Goal: Information Seeking & Learning: Learn about a topic

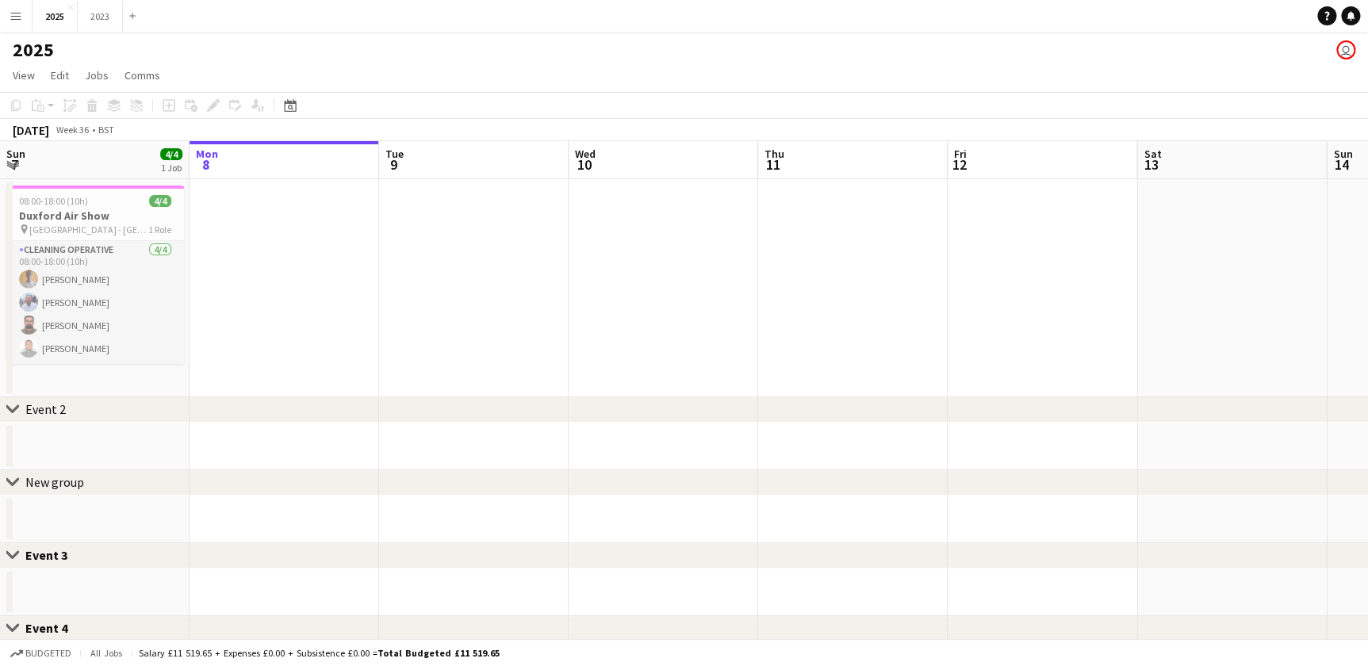
drag, startPoint x: 178, startPoint y: 386, endPoint x: 157, endPoint y: 389, distance: 20.8
click at [460, 383] on app-calendar-viewport "Fri 5 Sat 6 4/4 1 Job Sun 7 4/4 1 Job Mon 8 Tue 9 Wed 10 Thu 11 Fri 12 Sat 13 S…" at bounding box center [684, 550] width 1368 height 818
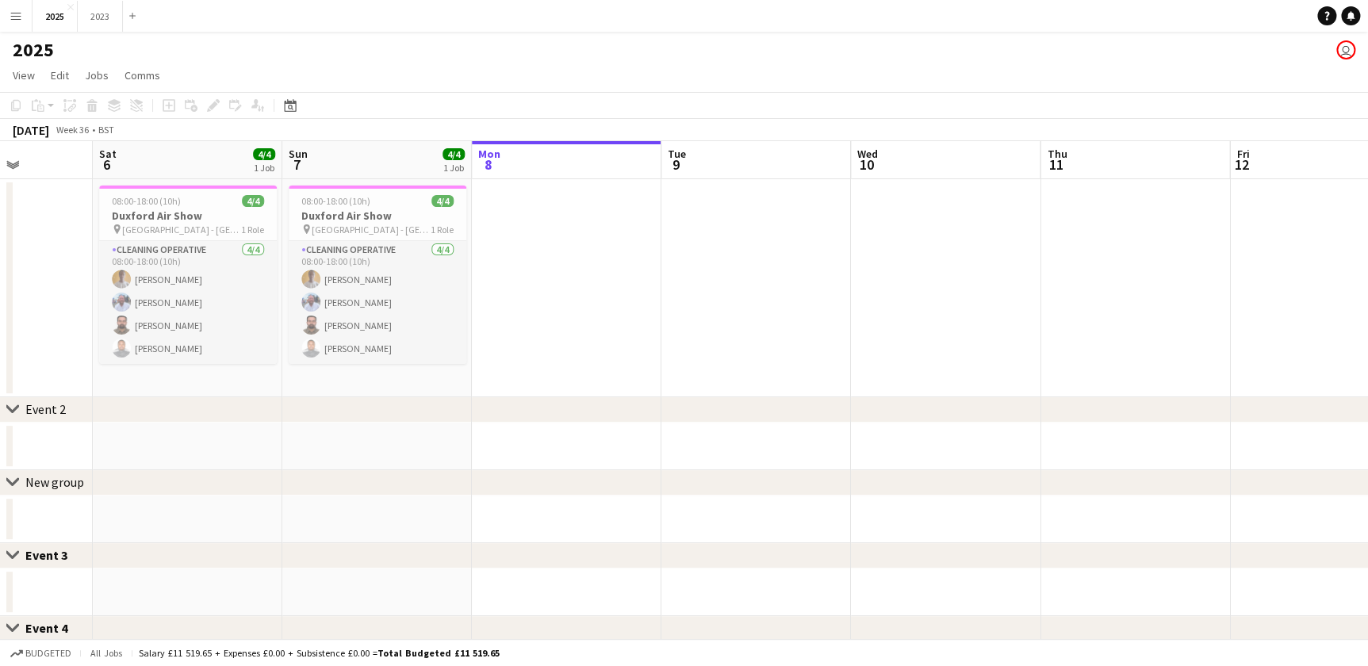
drag, startPoint x: 225, startPoint y: 388, endPoint x: 274, endPoint y: 388, distance: 49.2
click at [277, 388] on app-calendar-viewport "Wed 3 Thu 4 Fri 5 Sat 6 4/4 1 Job Sun 7 4/4 1 Job Mon 8 Tue 9 Wed 10 Thu 11 Fri…" at bounding box center [684, 550] width 1368 height 818
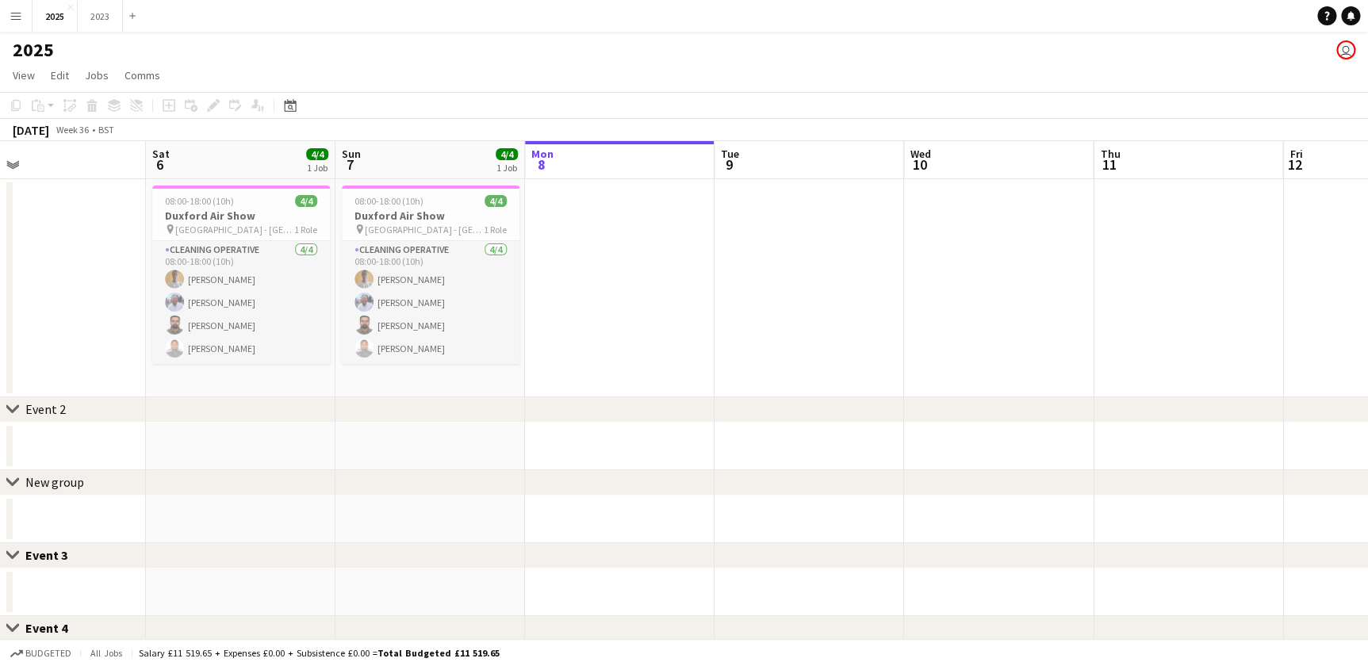
click at [330, 392] on app-calendar-viewport "Wed 3 Thu 4 Fri 5 Sat 6 4/4 1 Job Sun 7 4/4 1 Job Mon 8 Tue 9 Wed 10 Thu 11 Fri…" at bounding box center [684, 550] width 1368 height 818
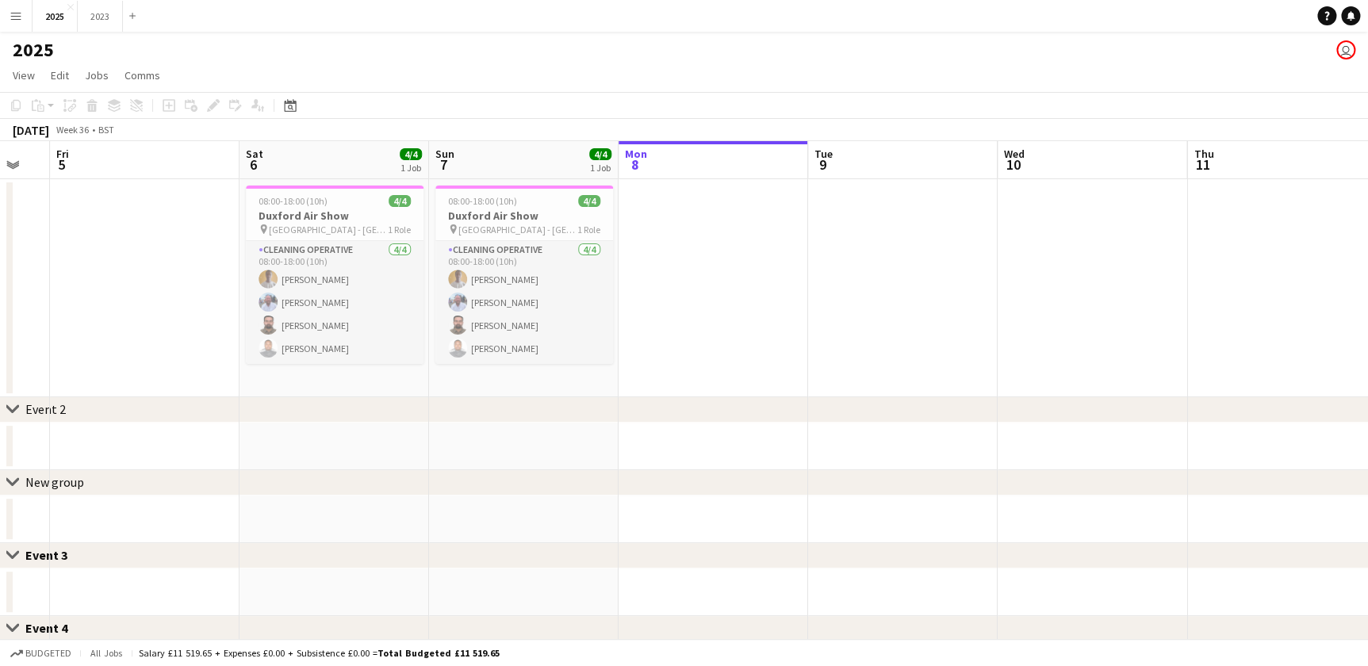
drag, startPoint x: 251, startPoint y: 386, endPoint x: 331, endPoint y: 136, distance: 262.2
click at [506, 378] on app-calendar-viewport "Wed 3 Thu 4 Fri 5 Sat 6 4/4 1 Job Sun 7 4/4 1 Job Mon 8 Tue 9 Wed 10 Thu 11 Fri…" at bounding box center [684, 550] width 1368 height 818
click at [289, 106] on icon "Date picker" at bounding box center [290, 105] width 13 height 13
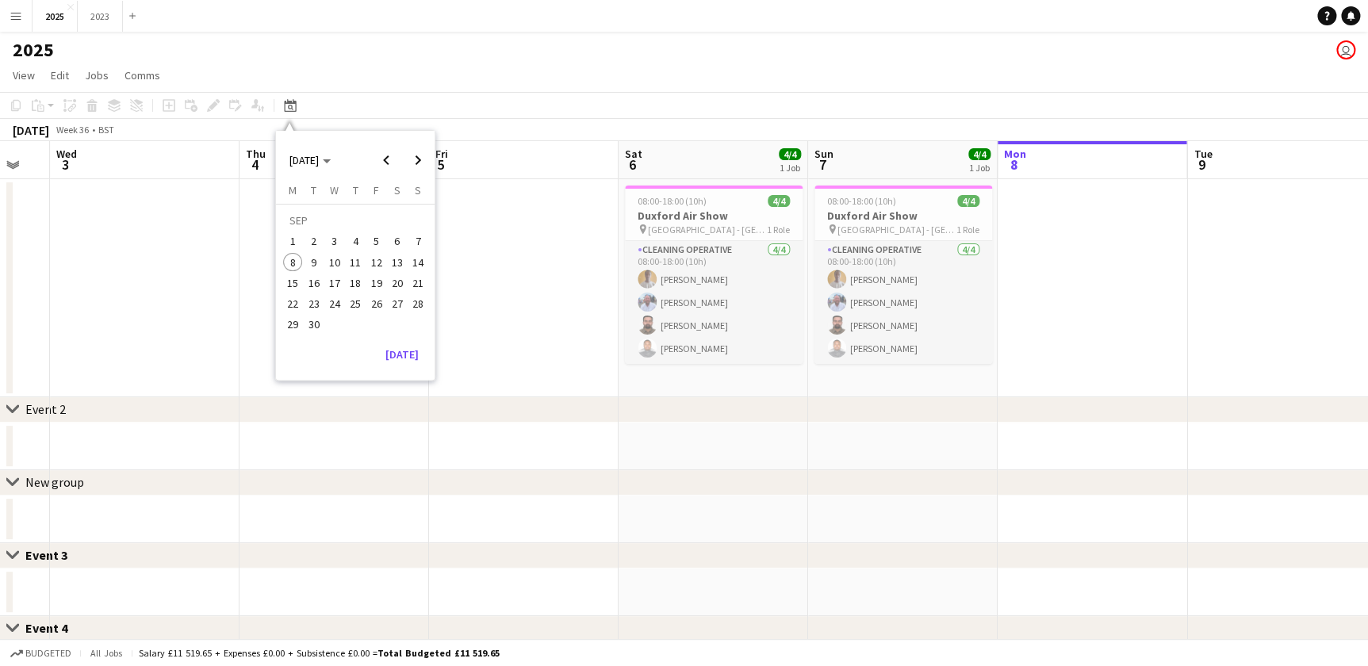
scroll to position [0, 454]
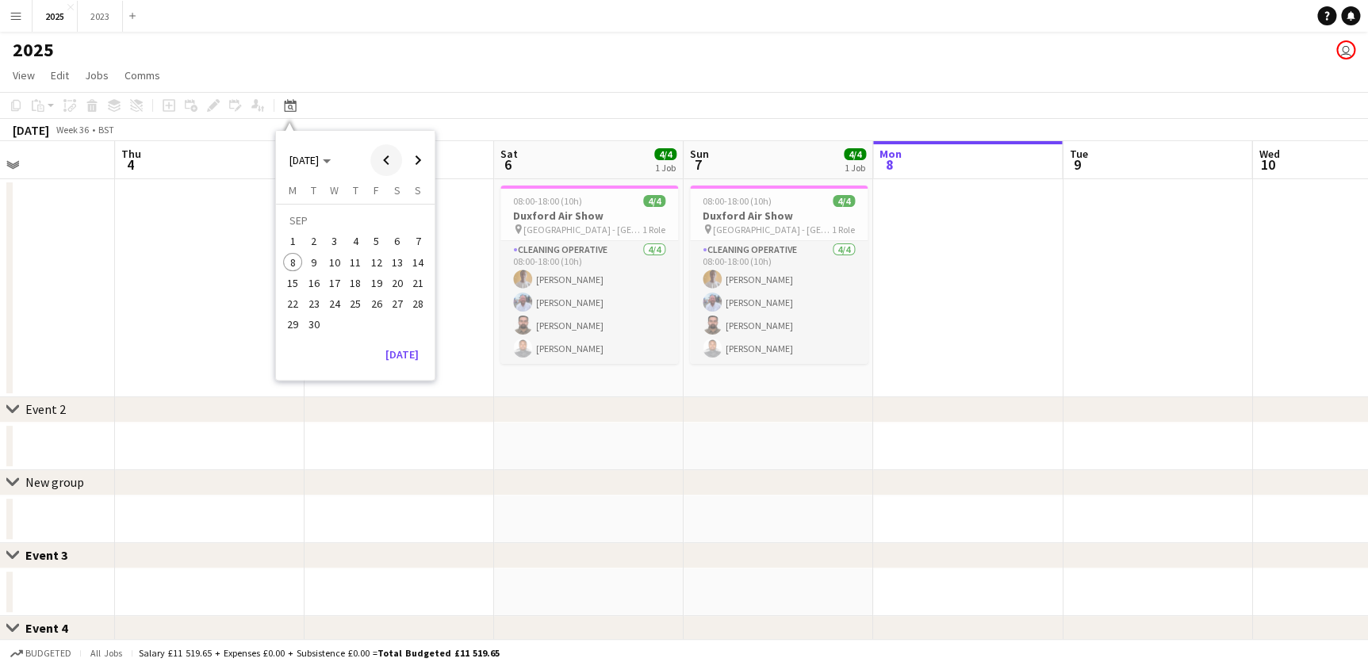
click at [386, 162] on span "Previous month" at bounding box center [386, 160] width 32 height 32
click at [375, 225] on span "1" at bounding box center [376, 223] width 19 height 22
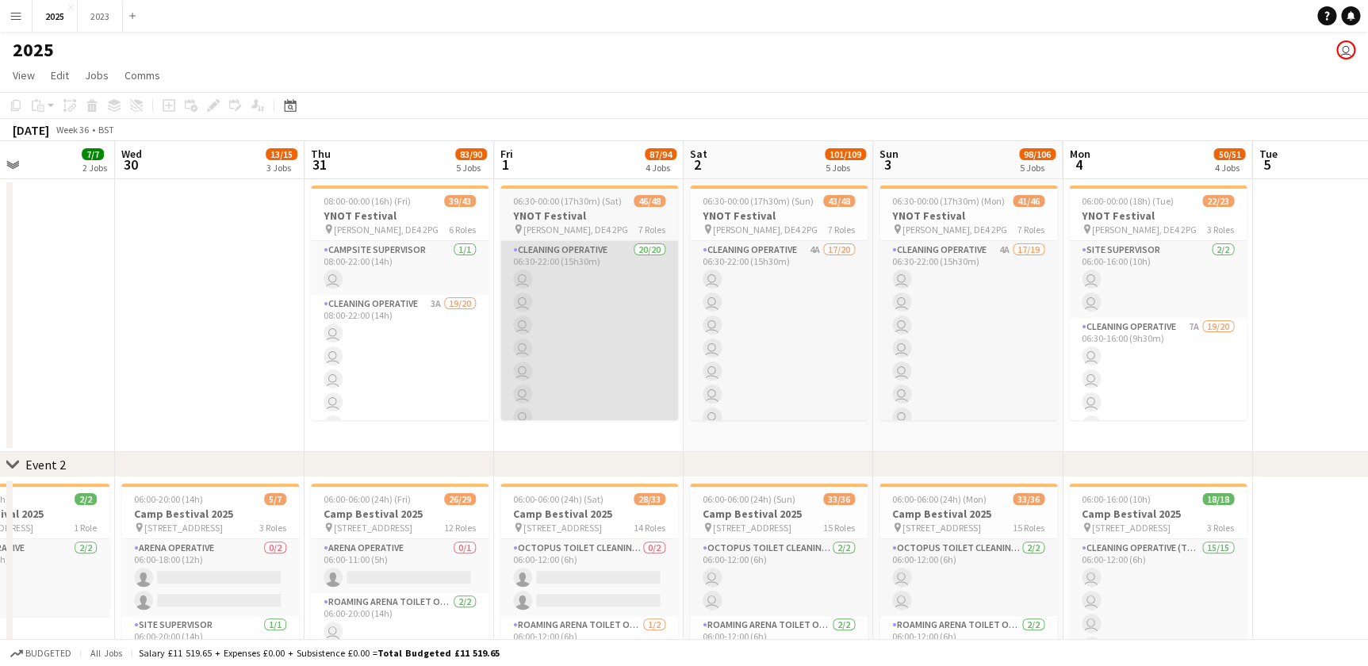
scroll to position [0, 546]
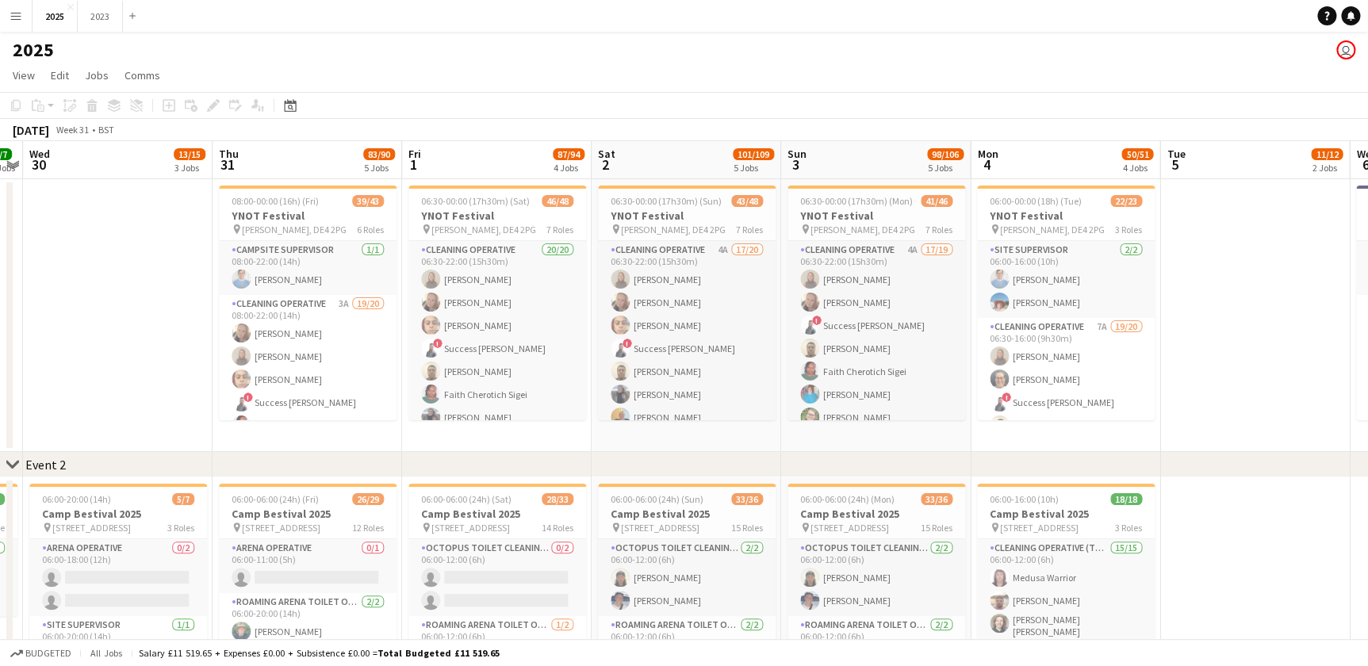
drag, startPoint x: 524, startPoint y: 447, endPoint x: 390, endPoint y: 443, distance: 134.1
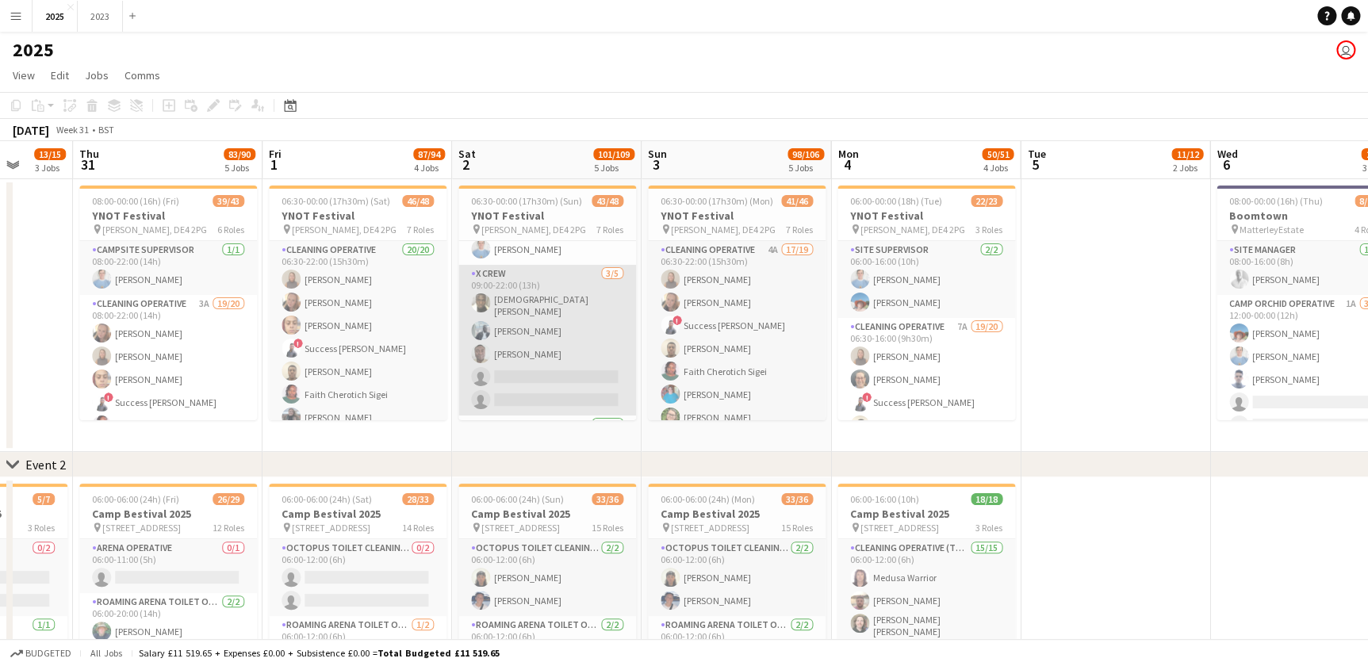
scroll to position [505, 0]
click at [516, 340] on app-card-role "X Crew [DATE] 09:00-22:00 (13h) [PERSON_NAME] Anyisia [PERSON_NAME] [PERSON_NAM…" at bounding box center [548, 357] width 178 height 151
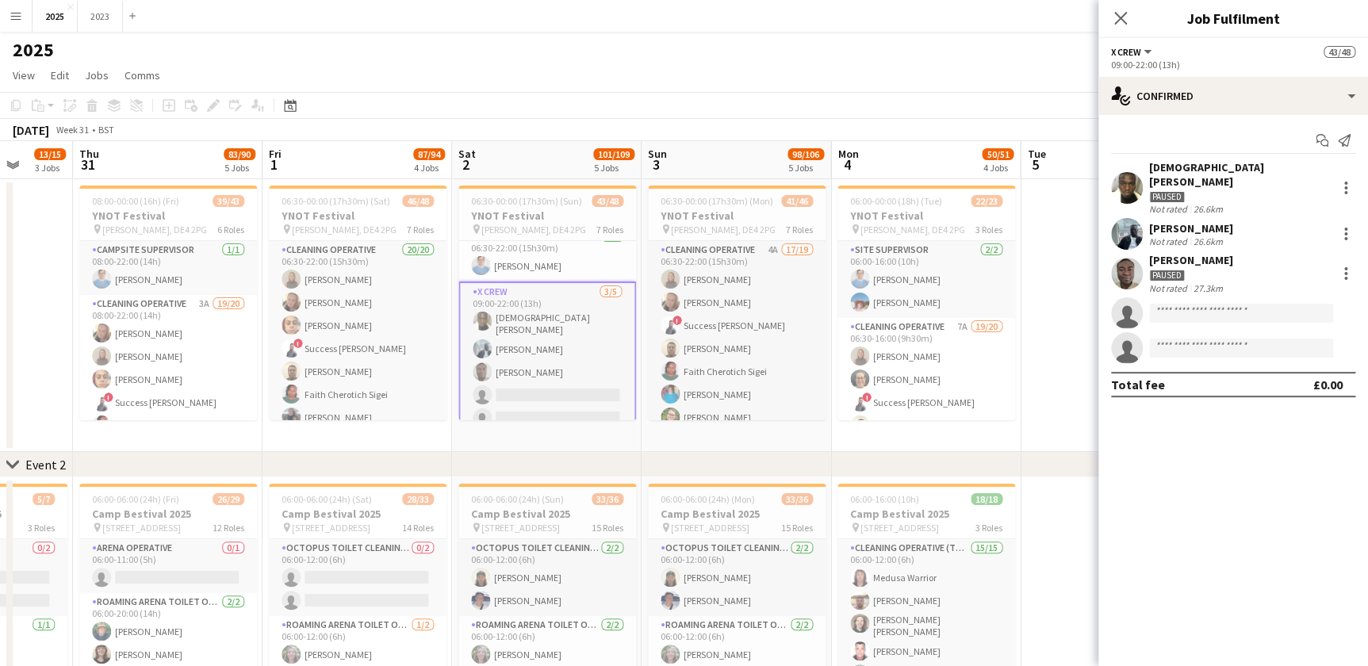
click at [1192, 221] on div "[PERSON_NAME]" at bounding box center [1191, 228] width 84 height 14
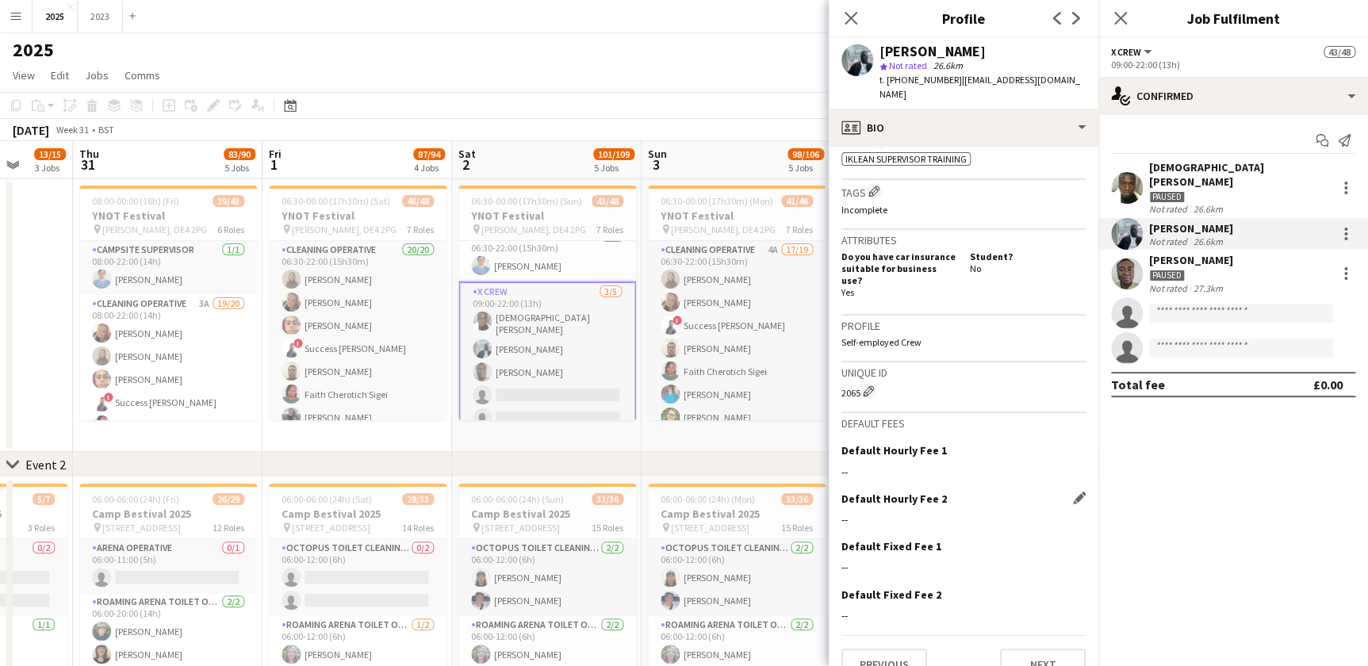
scroll to position [587, 0]
click at [1033, 648] on button "Next" at bounding box center [1043, 664] width 86 height 32
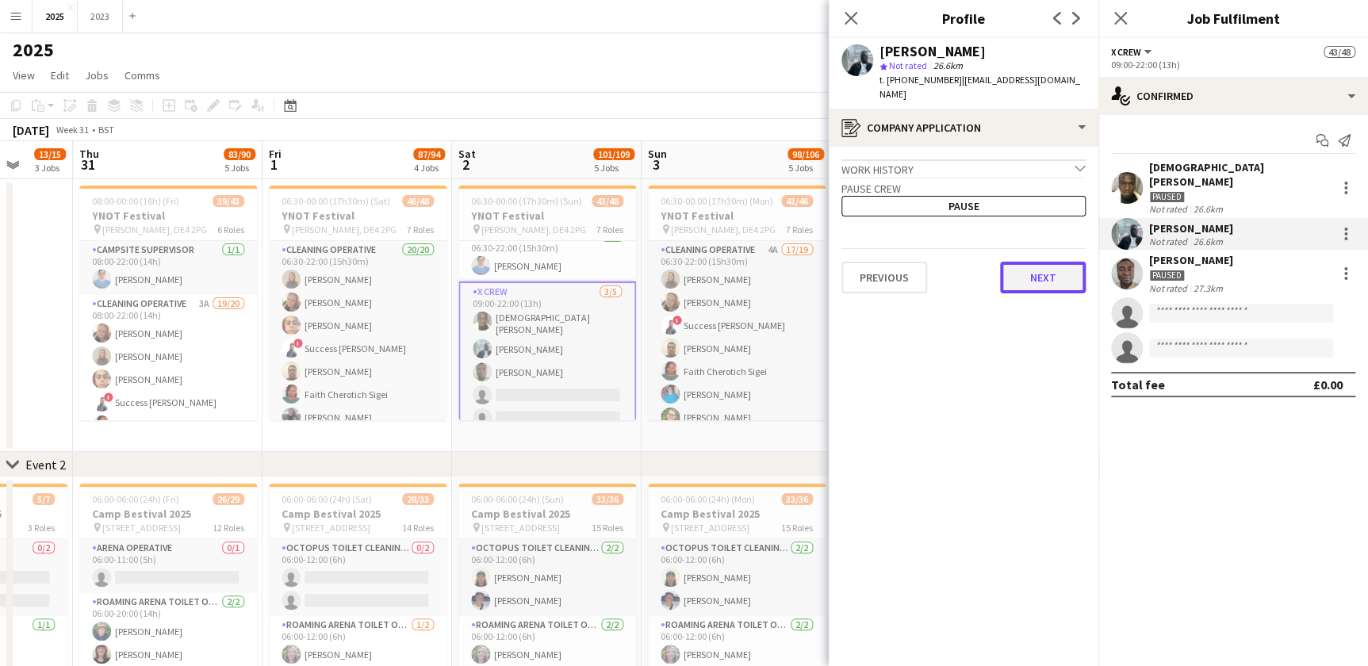
click at [1023, 271] on button "Next" at bounding box center [1043, 278] width 86 height 32
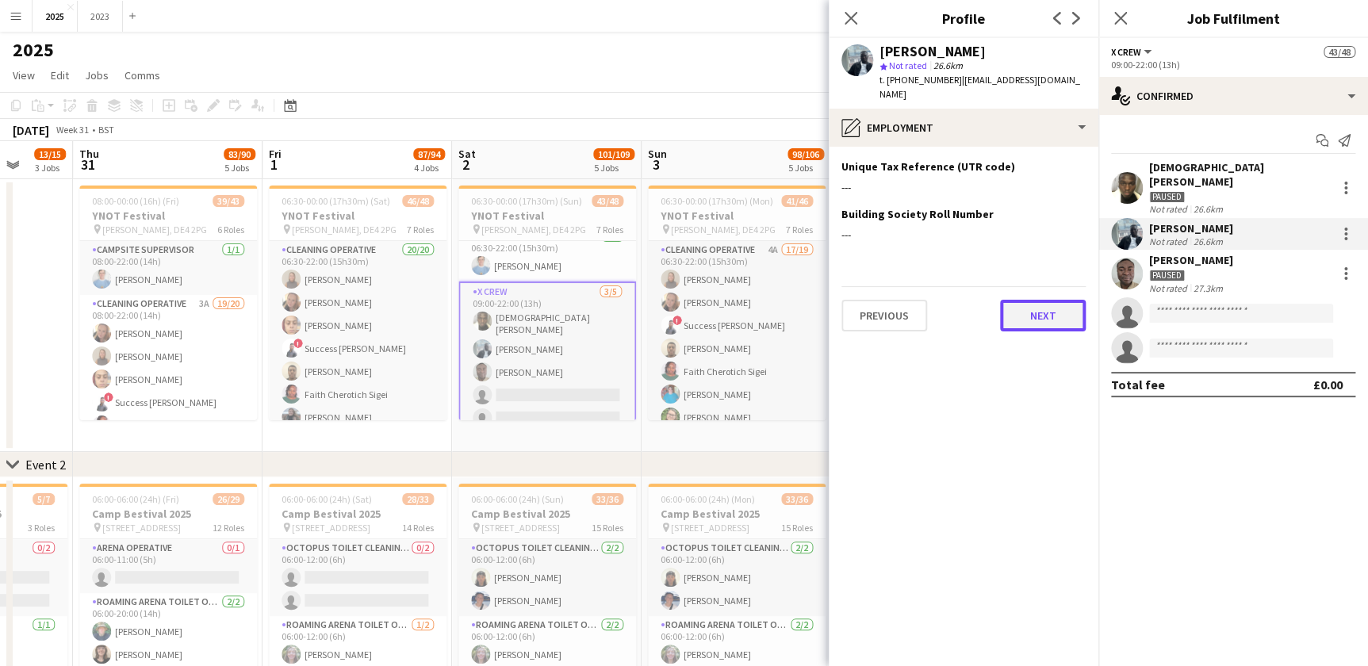
click at [1027, 300] on button "Next" at bounding box center [1043, 316] width 86 height 32
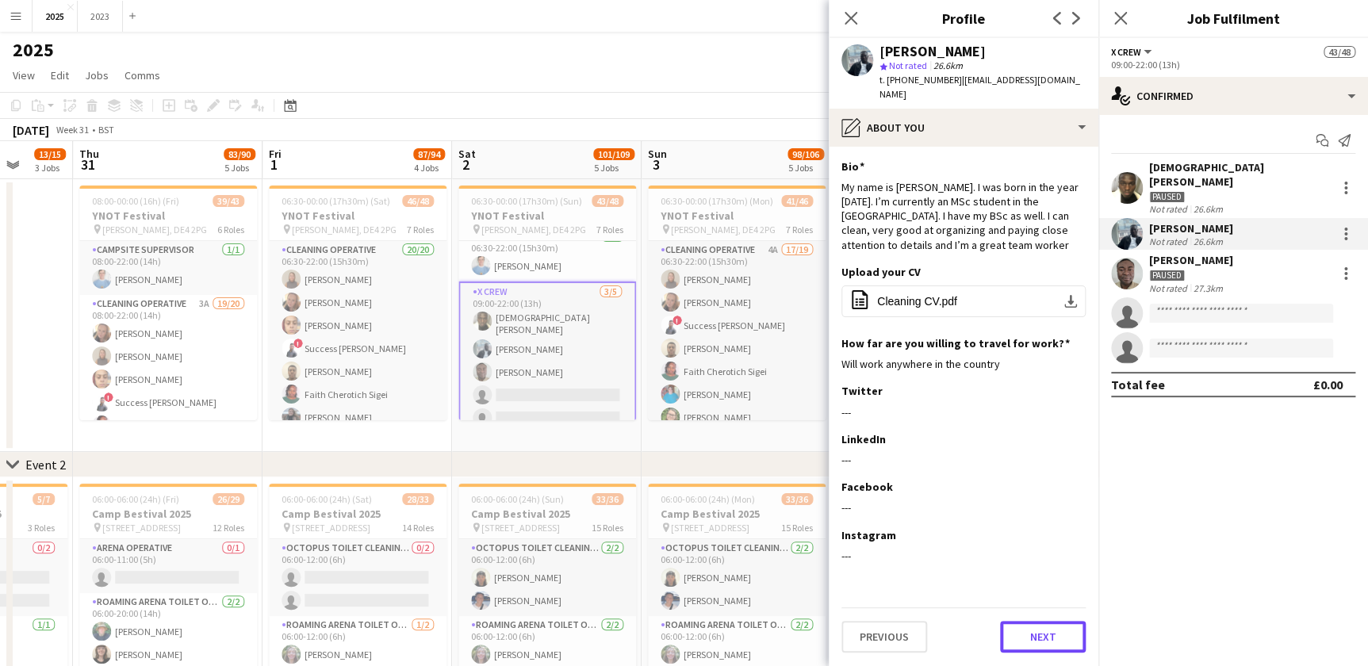
drag, startPoint x: 1040, startPoint y: 612, endPoint x: 1044, endPoint y: 598, distance: 14.1
click at [1040, 621] on button "Next" at bounding box center [1043, 637] width 86 height 32
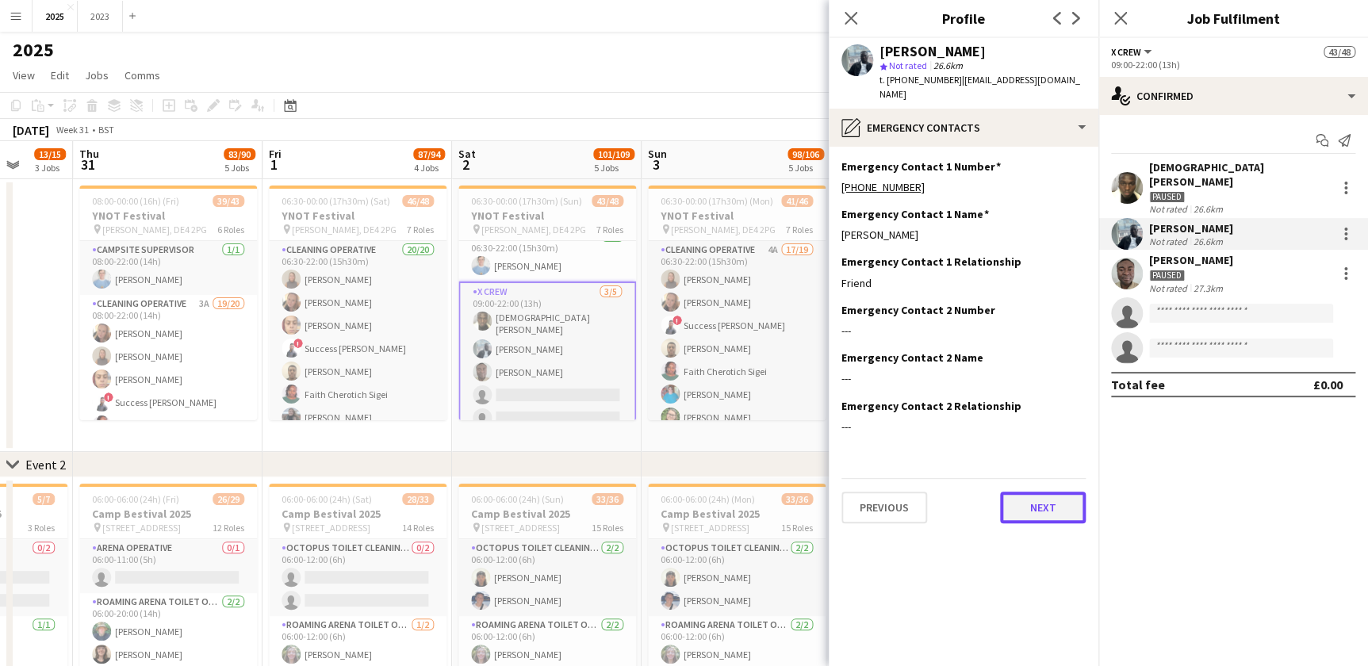
click at [1048, 492] on button "Next" at bounding box center [1043, 508] width 86 height 32
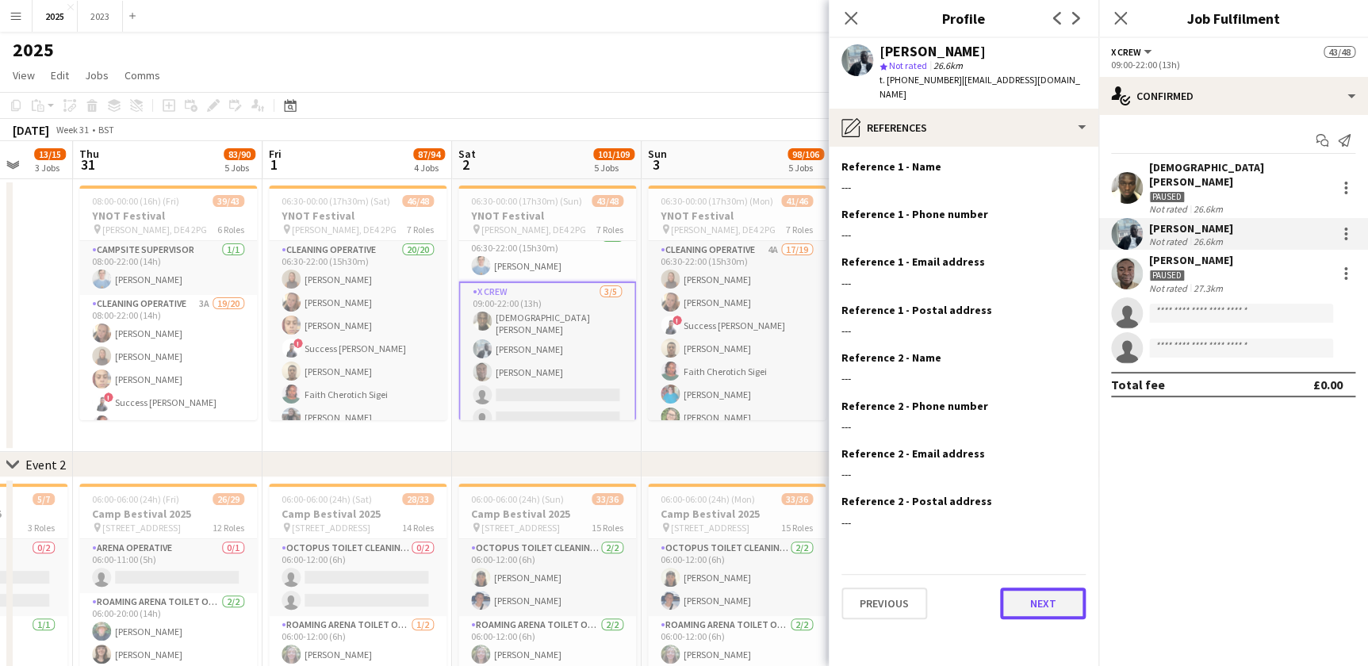
click at [1041, 588] on button "Next" at bounding box center [1043, 604] width 86 height 32
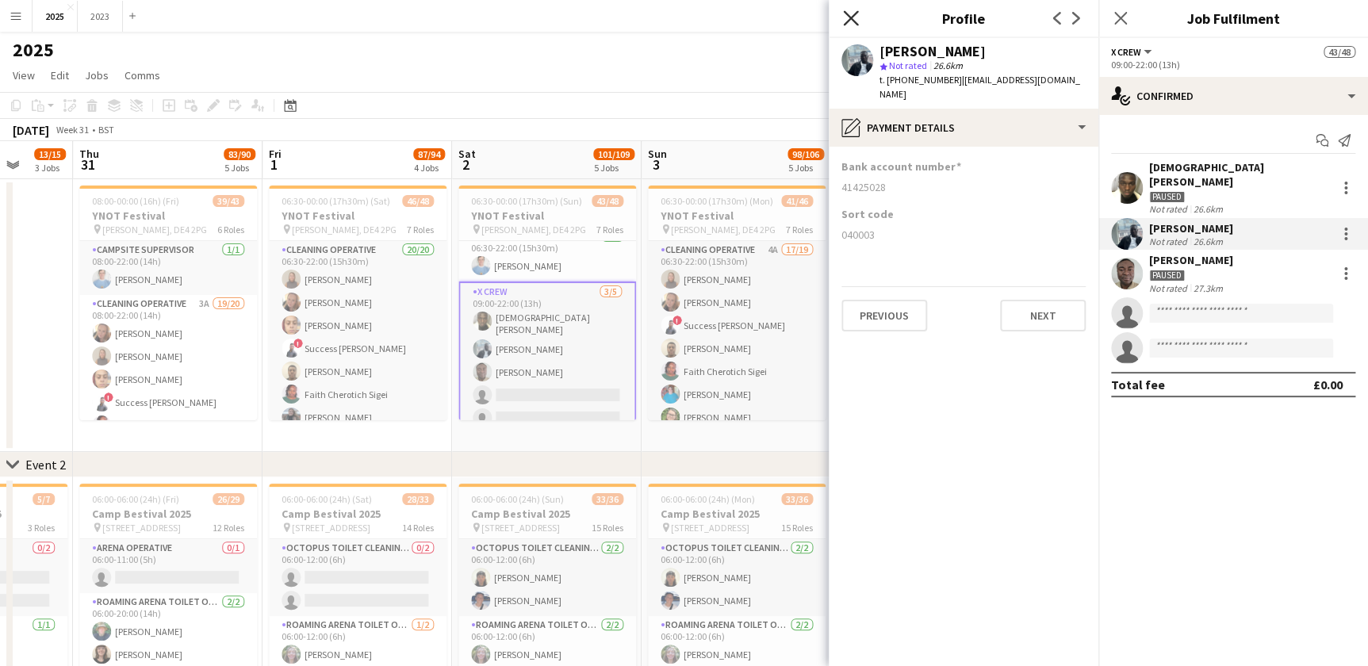
click at [852, 20] on icon at bounding box center [850, 17] width 15 height 15
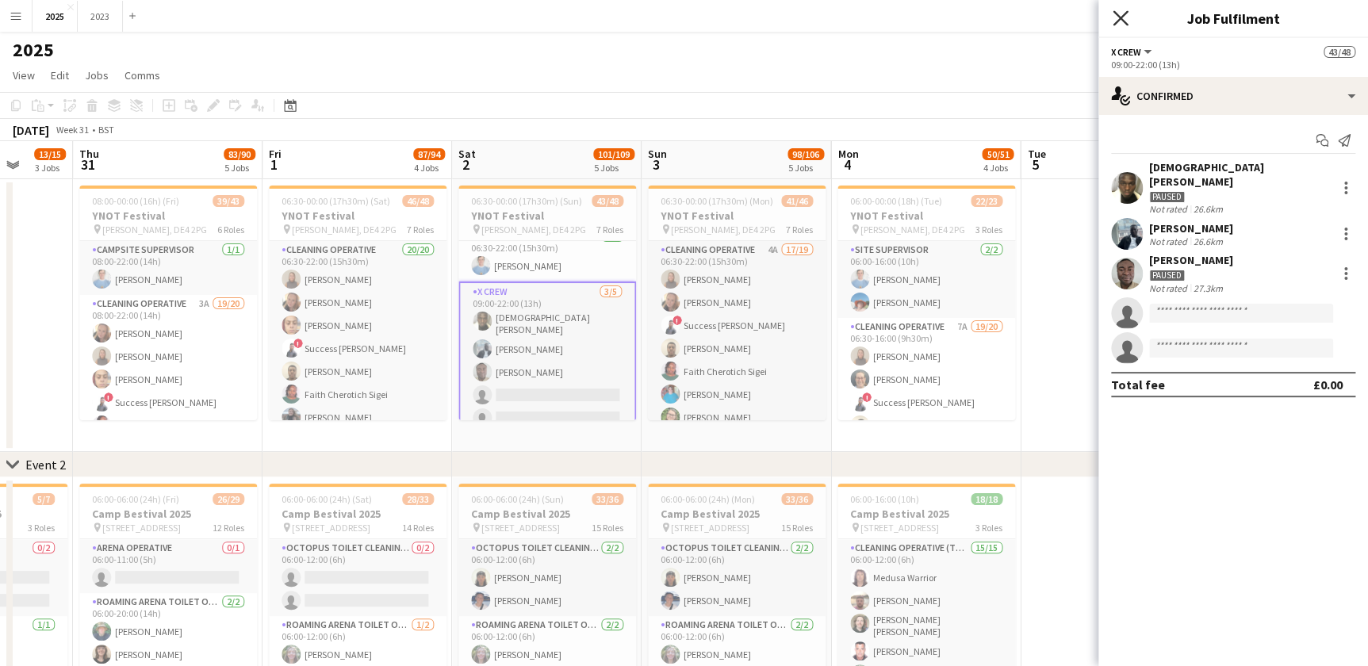
click at [1119, 15] on icon "Close pop-in" at bounding box center [1120, 17] width 15 height 15
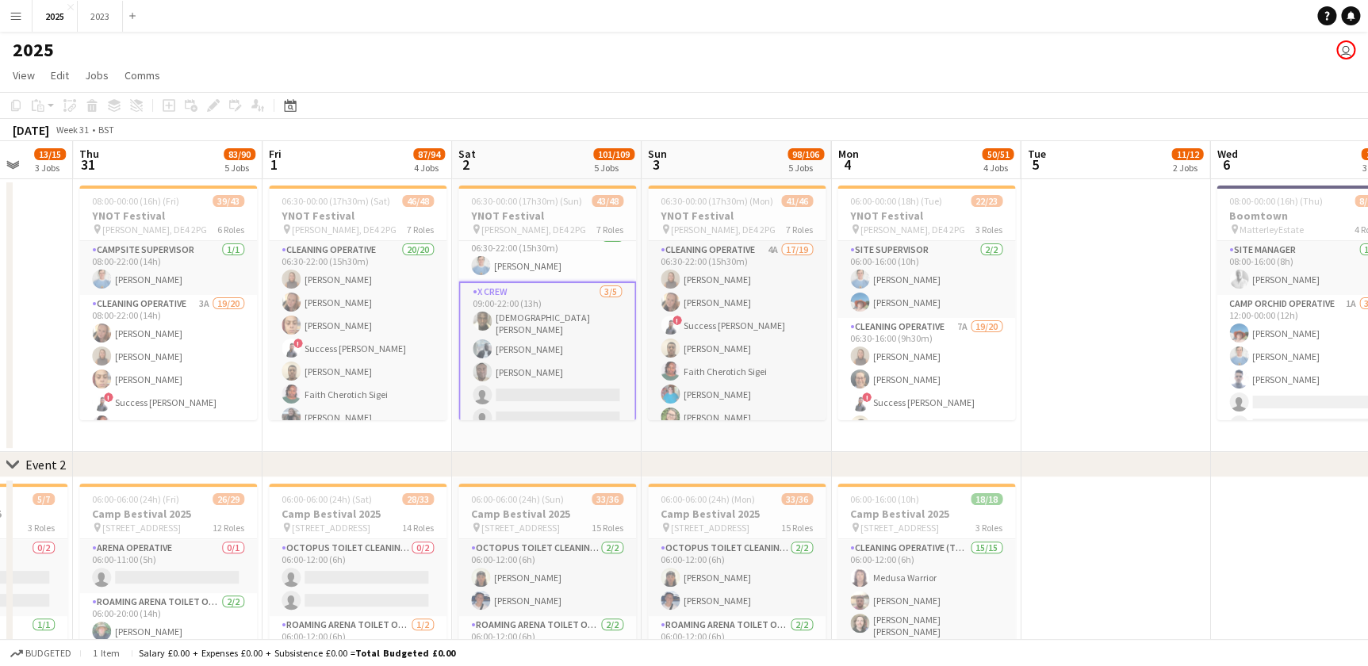
drag, startPoint x: 1155, startPoint y: 428, endPoint x: 855, endPoint y: 457, distance: 301.2
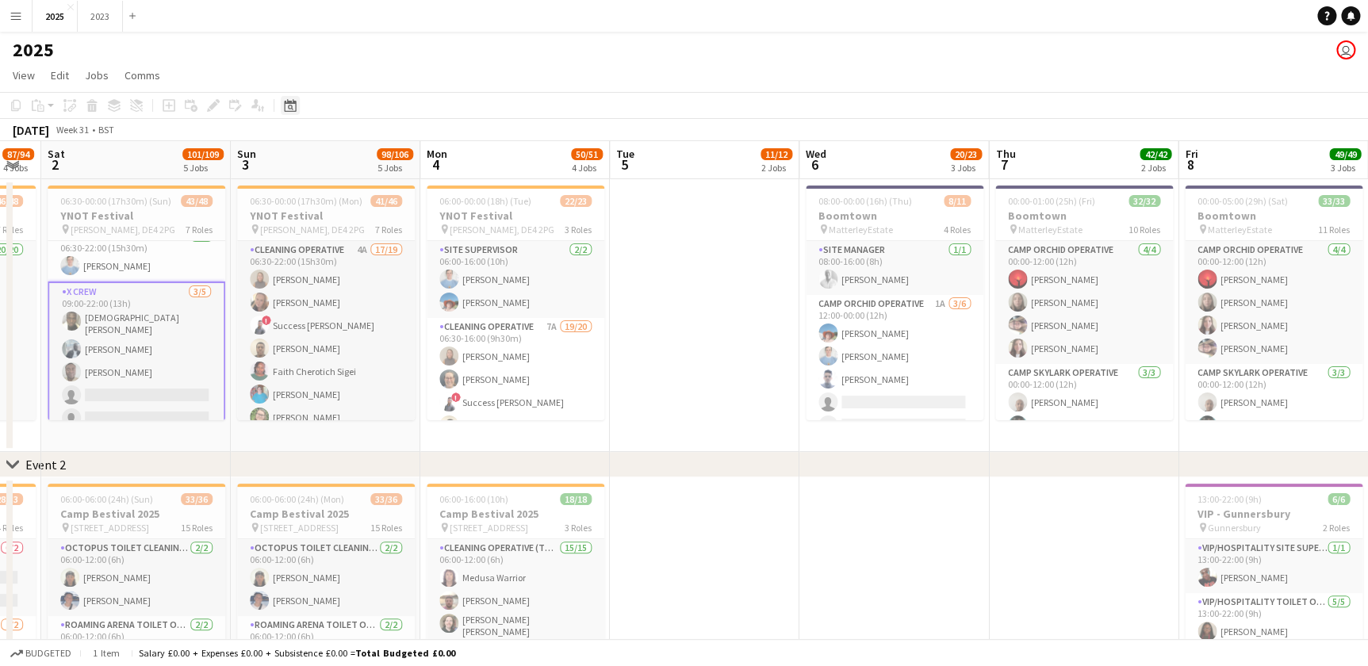
click at [286, 103] on icon at bounding box center [290, 105] width 12 height 13
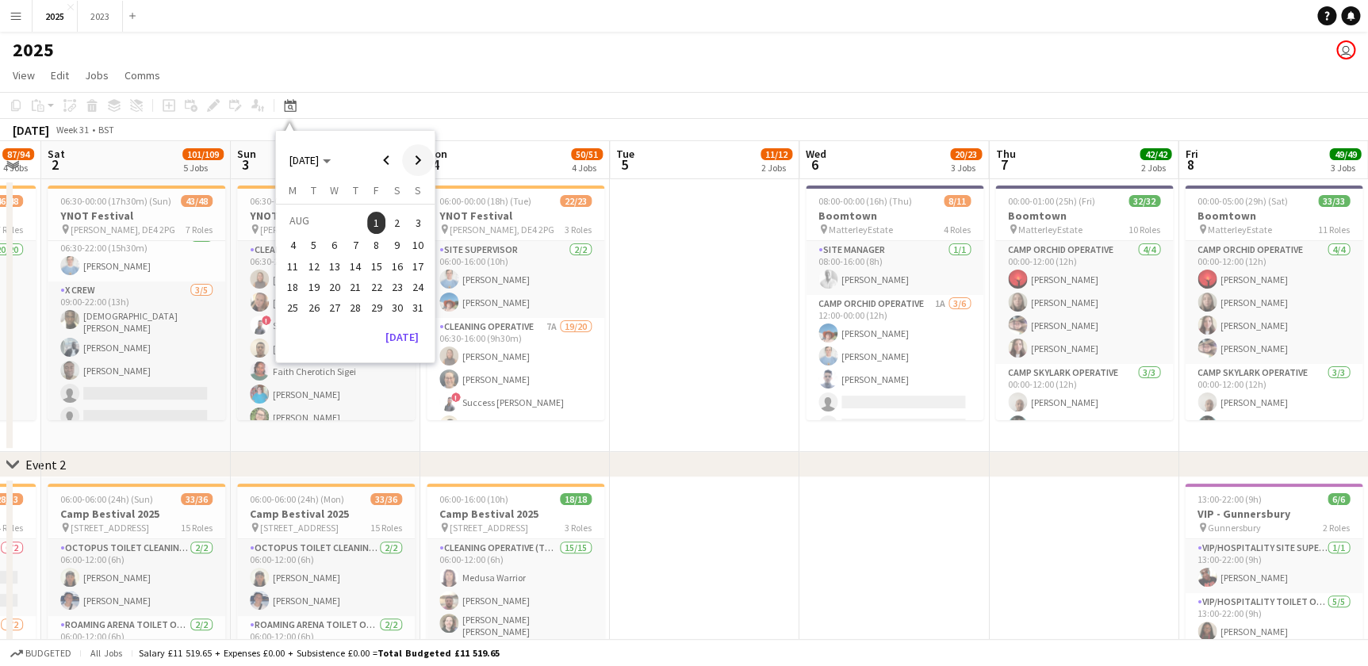
click at [423, 160] on span "Next month" at bounding box center [418, 160] width 32 height 32
click at [413, 237] on span "7" at bounding box center [418, 241] width 19 height 19
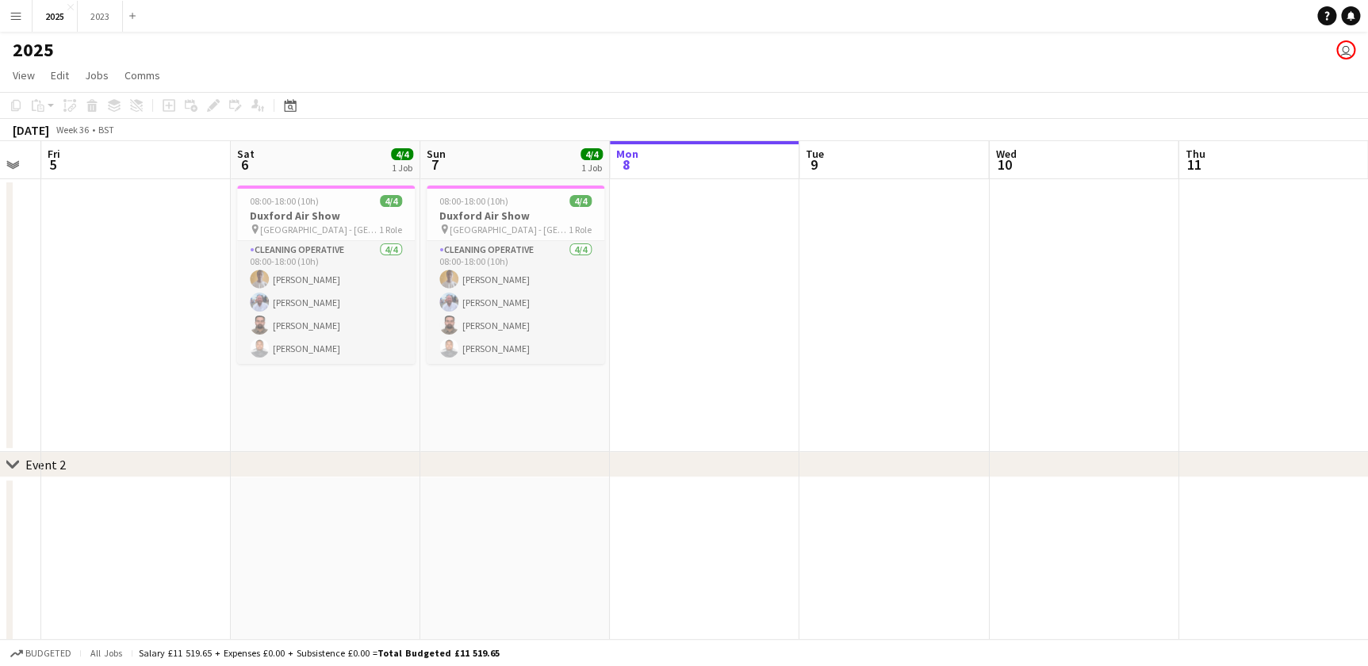
scroll to position [0, 546]
